Goal: Book appointment/travel/reservation

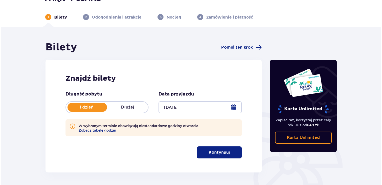
scroll to position [50, 0]
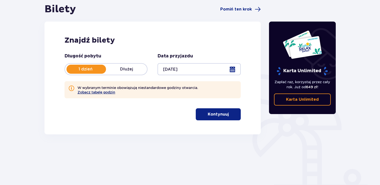
click at [103, 93] on button "Zobacz tabelę godzin" at bounding box center [97, 92] width 38 height 4
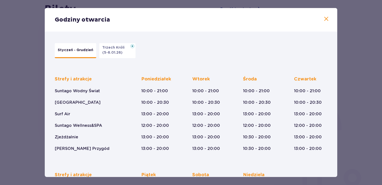
click at [129, 54] on button "Trzech Króli (5-6.01.26)" at bounding box center [117, 50] width 36 height 15
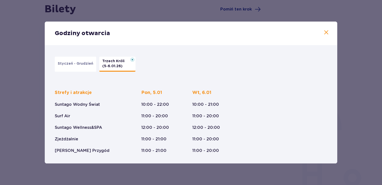
click at [325, 33] on span at bounding box center [327, 33] width 6 height 6
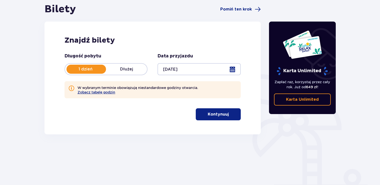
click at [224, 115] on p "Kontynuuj" at bounding box center [218, 114] width 21 height 6
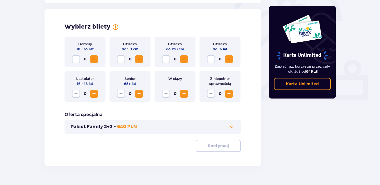
scroll to position [162, 0]
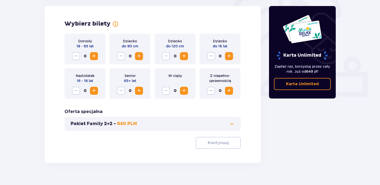
click at [95, 56] on span "Zwiększ" at bounding box center [94, 56] width 6 height 6
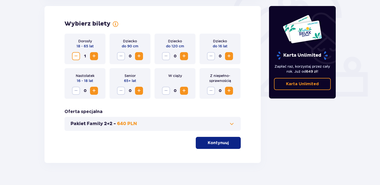
click at [95, 56] on span "Zwiększ" at bounding box center [94, 56] width 6 height 6
click at [185, 59] on span "Zwiększ" at bounding box center [184, 56] width 6 height 6
click at [229, 56] on span "Zwiększ" at bounding box center [229, 56] width 6 height 6
click at [226, 145] on button "Kontynuuj" at bounding box center [218, 143] width 45 height 12
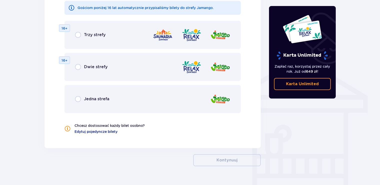
scroll to position [326, 0]
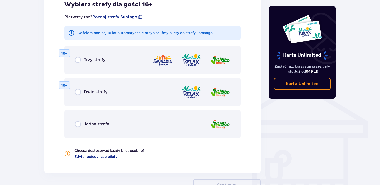
click at [88, 62] on span "Trzy strefy" at bounding box center [95, 60] width 22 height 6
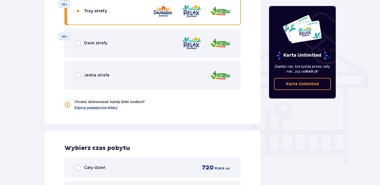
scroll to position [300, 0]
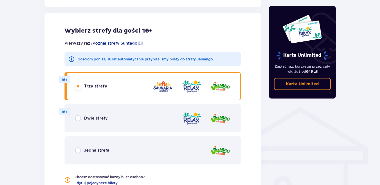
click at [95, 123] on div "Dwie strefy 16+" at bounding box center [153, 118] width 176 height 28
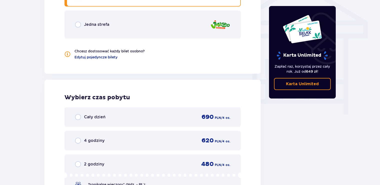
scroll to position [468, 0]
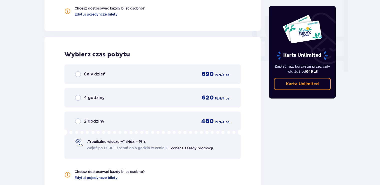
click at [89, 73] on span "Cały dzień" at bounding box center [95, 74] width 22 height 6
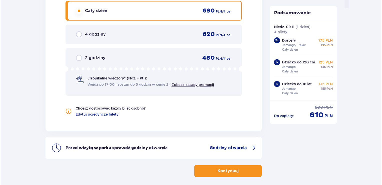
scroll to position [553, 0]
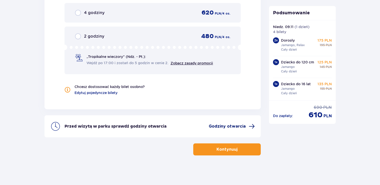
click at [234, 125] on span "Godziny otwarcia" at bounding box center [227, 126] width 37 height 6
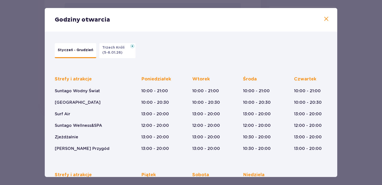
click at [69, 50] on p "Styczeń - Grudzień" at bounding box center [76, 50] width 36 height 5
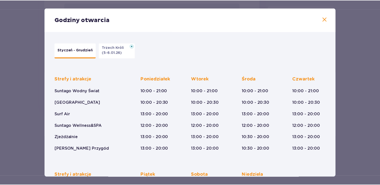
scroll to position [80, 0]
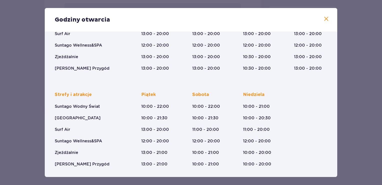
click at [325, 19] on span at bounding box center [327, 19] width 6 height 6
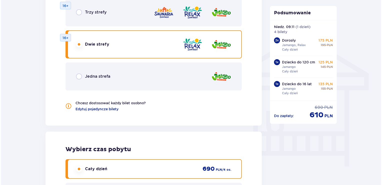
scroll to position [303, 0]
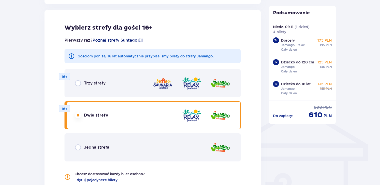
click at [121, 39] on span "Poznaj strefy Suntago" at bounding box center [115, 41] width 45 height 6
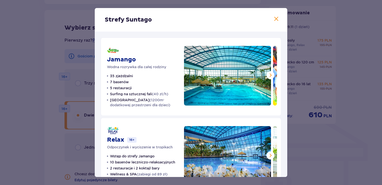
click at [276, 20] on span at bounding box center [277, 19] width 6 height 6
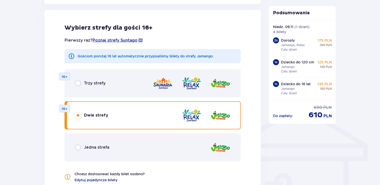
click at [114, 42] on span "Poznaj strefy Suntago" at bounding box center [115, 41] width 45 height 6
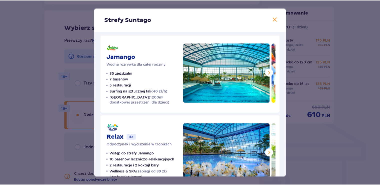
scroll to position [3, 0]
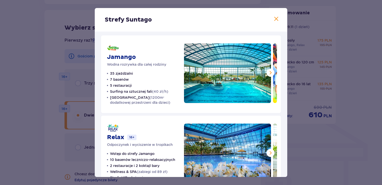
click at [274, 19] on span at bounding box center [277, 19] width 6 height 6
